Goal: Book appointment/travel/reservation

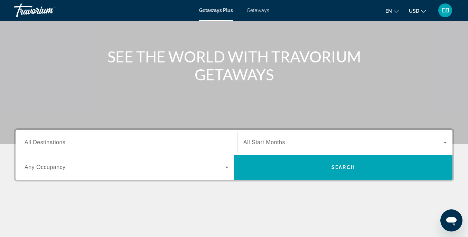
scroll to position [65, 0]
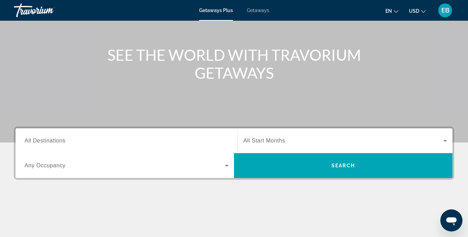
click at [58, 142] on span "All Destinations" at bounding box center [45, 141] width 41 height 6
click at [58, 142] on input "Destination All Destinations" at bounding box center [127, 141] width 204 height 8
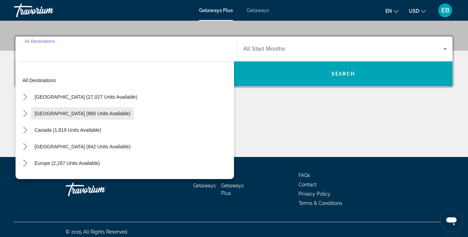
scroll to position [161, 0]
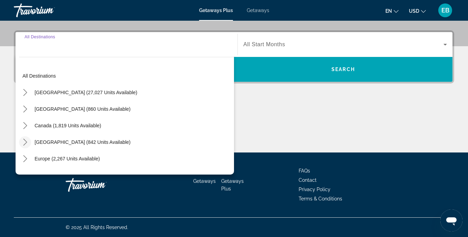
click at [25, 141] on icon "Toggle Caribbean & Atlantic Islands (842 units available) submenu" at bounding box center [25, 142] width 4 height 7
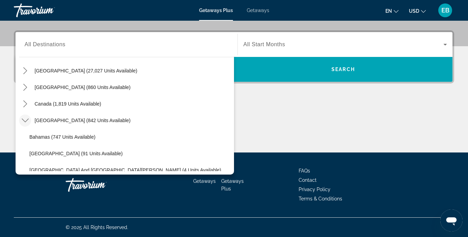
scroll to position [21, 0]
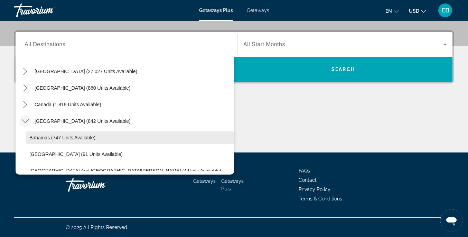
click at [35, 137] on span "Bahamas (747 units available)" at bounding box center [62, 138] width 66 height 6
type input "**********"
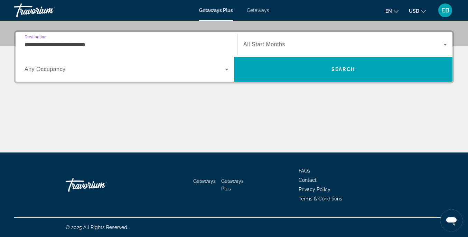
click at [258, 43] on span "All Start Months" at bounding box center [264, 44] width 42 height 6
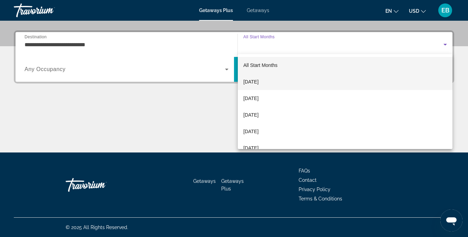
click at [259, 84] on span "[DATE]" at bounding box center [250, 82] width 15 height 8
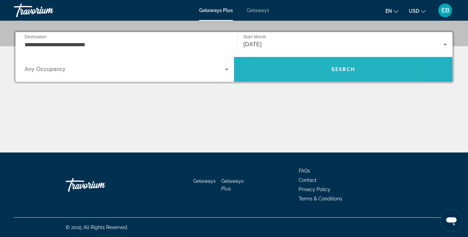
click at [307, 66] on span "Search" at bounding box center [343, 69] width 218 height 17
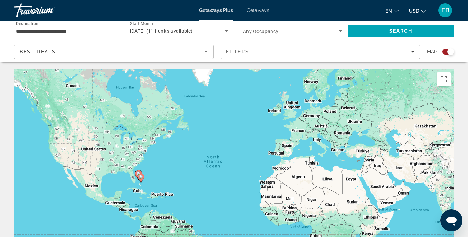
click at [445, 51] on div "Search widget" at bounding box center [448, 52] width 12 height 6
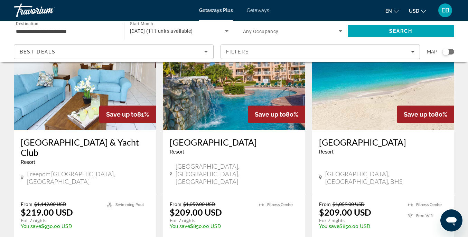
scroll to position [69, 0]
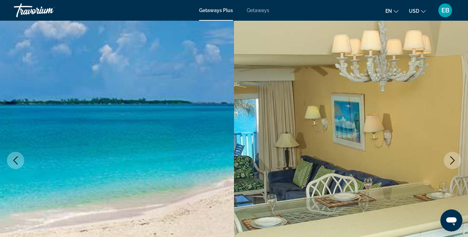
scroll to position [21, 0]
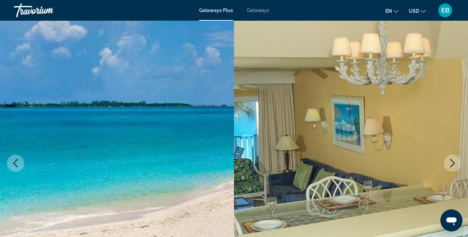
click at [450, 161] on icon "Next image" at bounding box center [452, 163] width 8 height 8
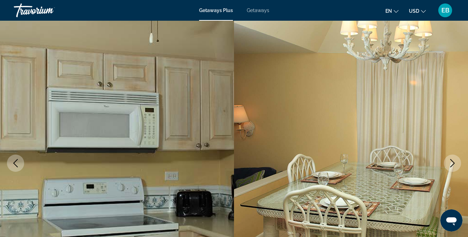
click at [451, 161] on icon "Next image" at bounding box center [452, 163] width 8 height 8
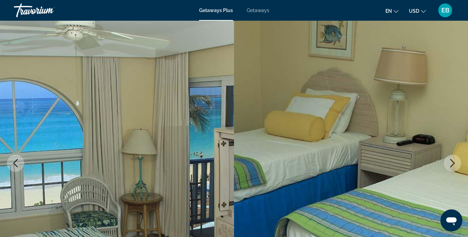
click at [451, 161] on icon "Next image" at bounding box center [452, 163] width 8 height 8
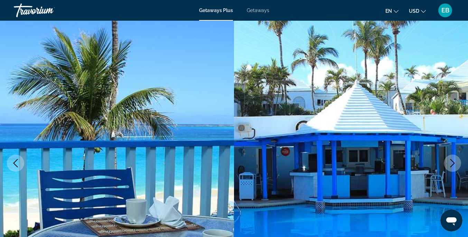
click at [451, 161] on icon "Next image" at bounding box center [452, 163] width 8 height 8
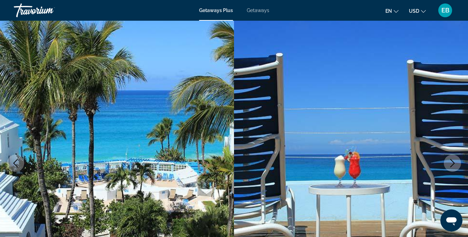
click at [451, 161] on icon "Next image" at bounding box center [452, 163] width 8 height 8
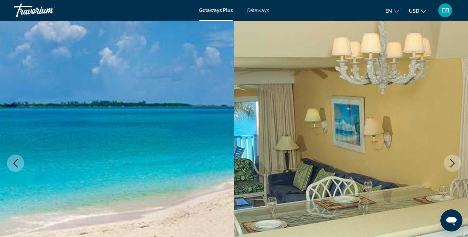
click at [451, 161] on icon "Next image" at bounding box center [452, 163] width 8 height 8
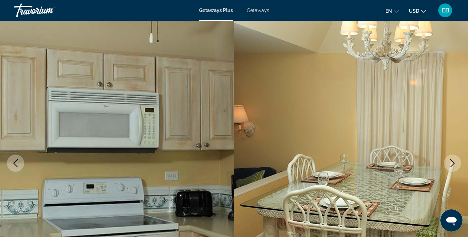
click at [451, 161] on icon "Next image" at bounding box center [452, 163] width 8 height 8
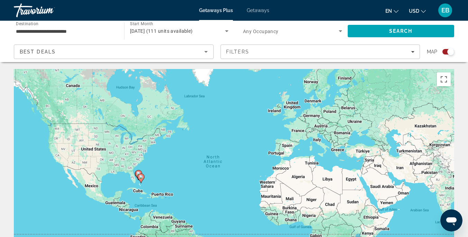
click at [447, 52] on div "Search widget" at bounding box center [448, 52] width 12 height 6
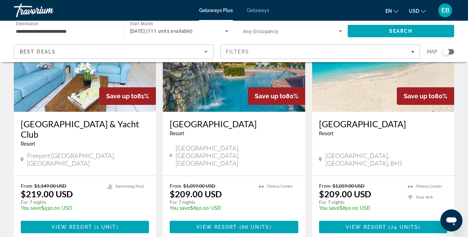
scroll to position [86, 0]
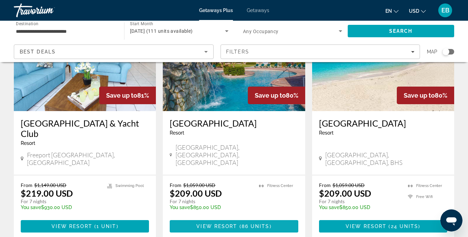
click at [214, 224] on span "View Resort" at bounding box center [216, 227] width 41 height 6
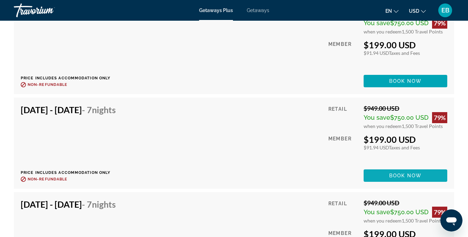
scroll to position [2008, 0]
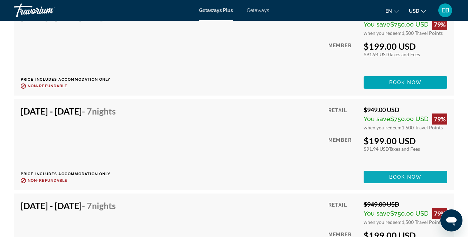
click at [402, 174] on span "Main content" at bounding box center [406, 177] width 84 height 17
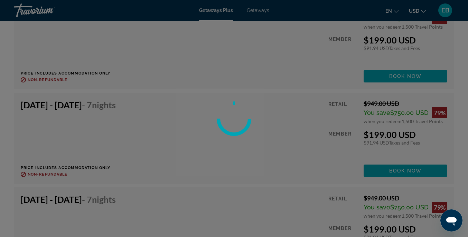
scroll to position [2015, 0]
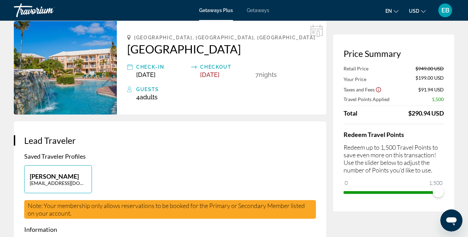
scroll to position [32, 0]
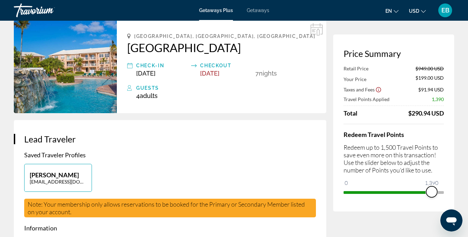
drag, startPoint x: 437, startPoint y: 191, endPoint x: 424, endPoint y: 191, distance: 13.5
click at [426, 191] on span "ngx-slider" at bounding box center [431, 192] width 11 height 11
drag, startPoint x: 428, startPoint y: 193, endPoint x: 443, endPoint y: 193, distance: 15.2
click at [443, 193] on span "ngx-slider" at bounding box center [438, 192] width 11 height 11
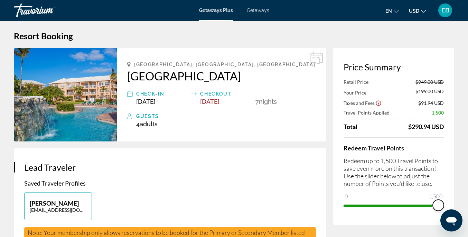
scroll to position [0, 0]
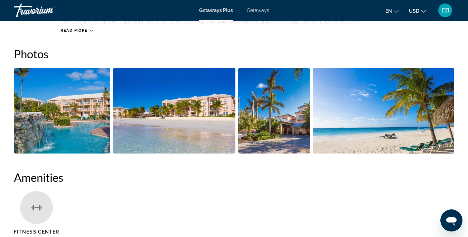
scroll to position [429, 0]
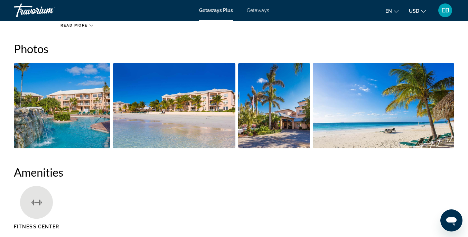
click at [82, 92] on img "Open full-screen image slider" at bounding box center [62, 106] width 96 height 86
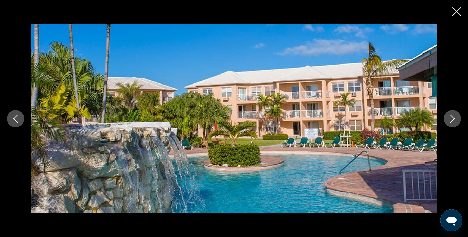
click at [453, 118] on icon "Next image" at bounding box center [452, 119] width 4 height 8
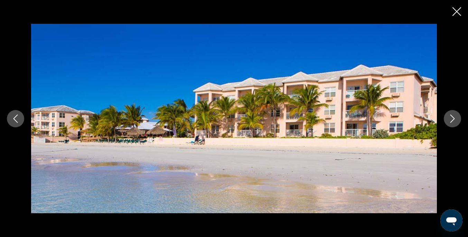
click at [453, 118] on icon "Next image" at bounding box center [452, 119] width 4 height 8
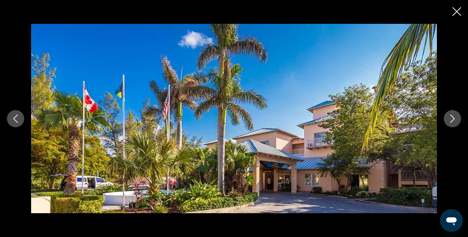
click at [453, 118] on icon "Next image" at bounding box center [452, 119] width 4 height 8
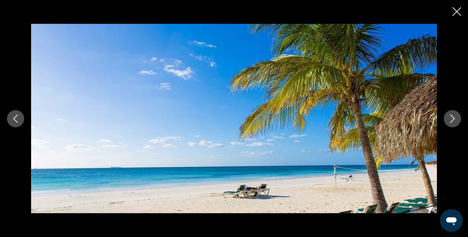
click at [454, 118] on icon "Next image" at bounding box center [452, 119] width 4 height 8
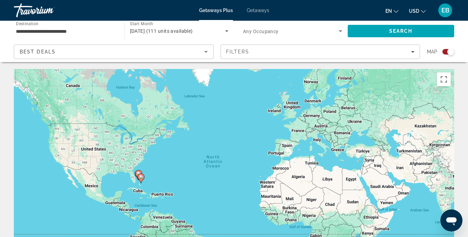
click at [451, 51] on div "Search widget" at bounding box center [450, 51] width 7 height 7
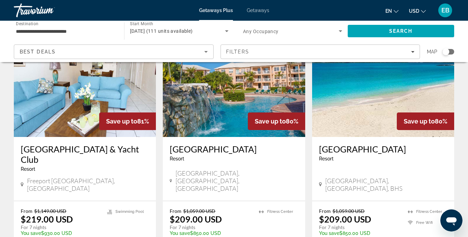
scroll to position [62, 0]
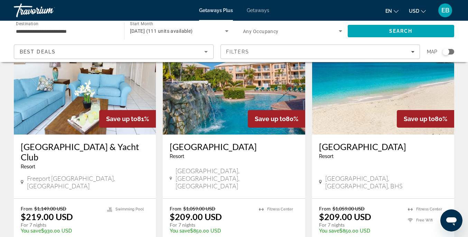
click at [52, 128] on img "Main content" at bounding box center [85, 79] width 142 height 111
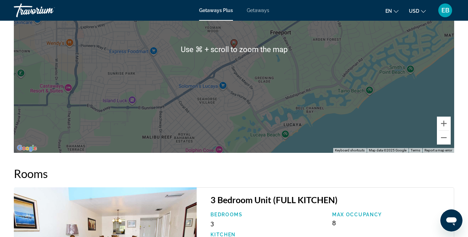
scroll to position [1072, 0]
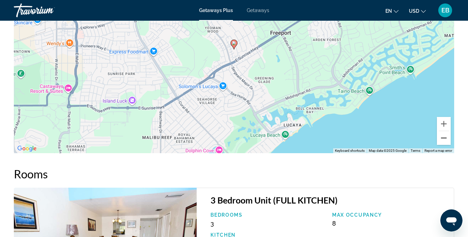
click at [444, 145] on button "Zoom out" at bounding box center [444, 138] width 14 height 14
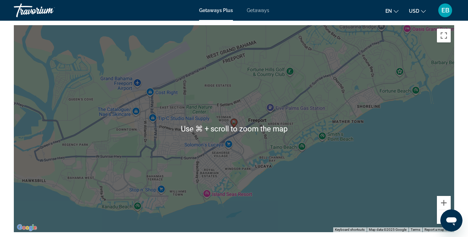
scroll to position [992, 0]
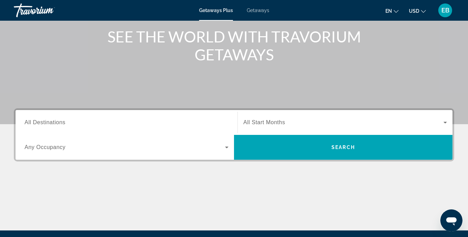
scroll to position [90, 0]
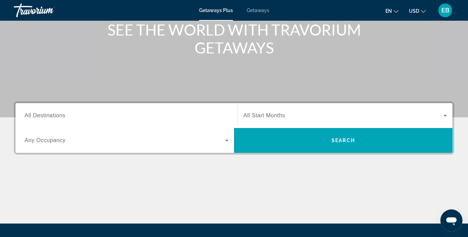
click at [51, 115] on span "All Destinations" at bounding box center [45, 116] width 41 height 6
click at [51, 115] on input "Destination All Destinations" at bounding box center [127, 116] width 204 height 8
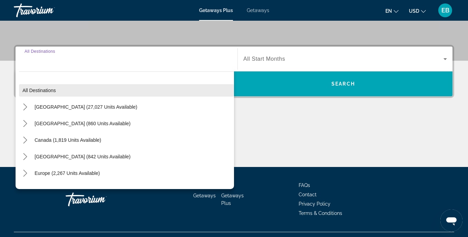
scroll to position [161, 0]
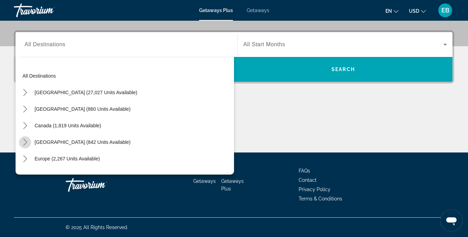
click at [25, 141] on icon "Toggle Caribbean & Atlantic Islands (842 units available) submenu" at bounding box center [25, 142] width 4 height 7
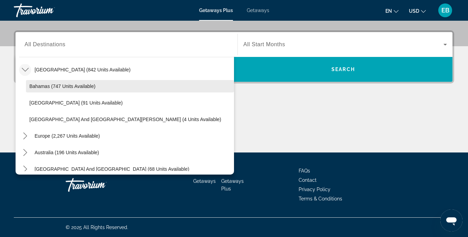
scroll to position [73, 0]
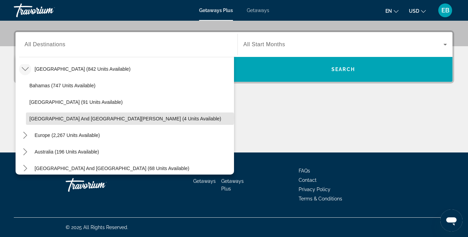
click at [55, 118] on span "[GEOGRAPHIC_DATA] and [GEOGRAPHIC_DATA][PERSON_NAME] (4 units available)" at bounding box center [125, 119] width 192 height 6
type input "**********"
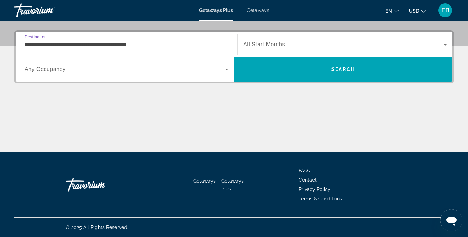
click at [444, 44] on icon "Search widget" at bounding box center [445, 44] width 8 height 8
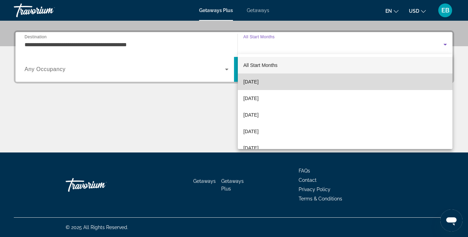
click at [259, 83] on span "[DATE]" at bounding box center [250, 82] width 15 height 8
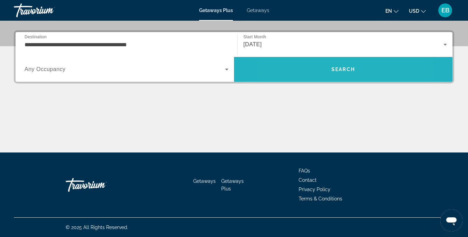
click at [311, 74] on span "Search" at bounding box center [343, 69] width 218 height 17
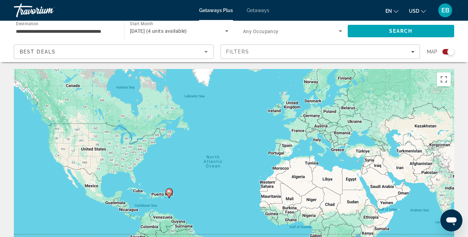
click at [448, 52] on div "Search widget" at bounding box center [450, 51] width 7 height 7
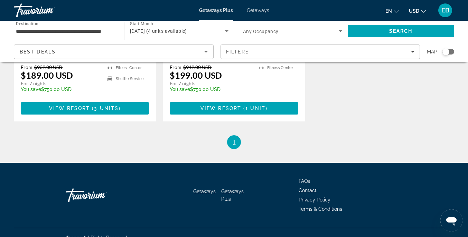
scroll to position [196, 0]
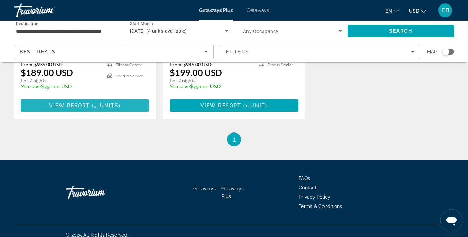
click at [113, 103] on span "3 units" at bounding box center [106, 106] width 25 height 6
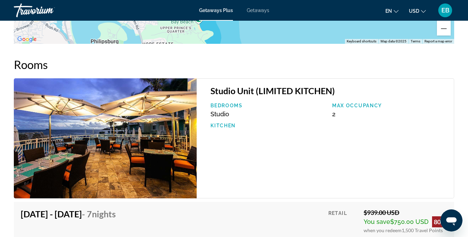
scroll to position [1151, 0]
